Goal: Task Accomplishment & Management: Manage account settings

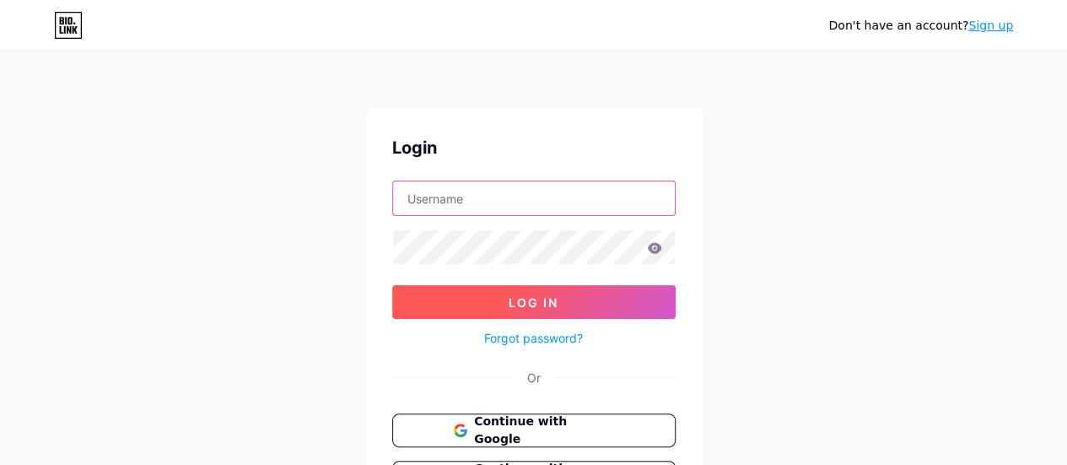
type input "jonrugintingnew@gmail.com"
click at [552, 299] on span "Log In" at bounding box center [534, 302] width 50 height 14
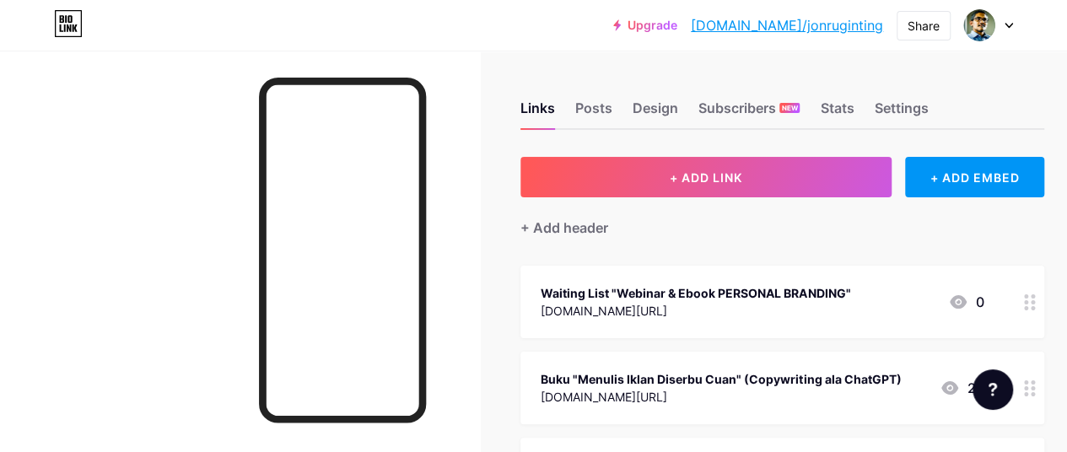
click at [813, 19] on link "[DOMAIN_NAME]/jonruginting" at bounding box center [787, 25] width 192 height 20
